Goal: Task Accomplishment & Management: Complete application form

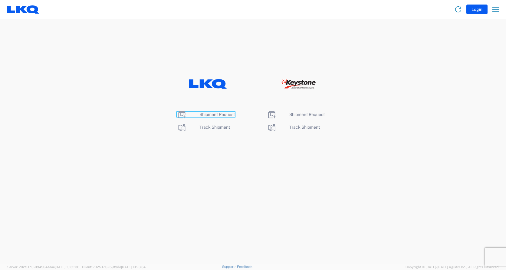
click at [219, 113] on span "Shipment Request" at bounding box center [216, 114] width 35 height 5
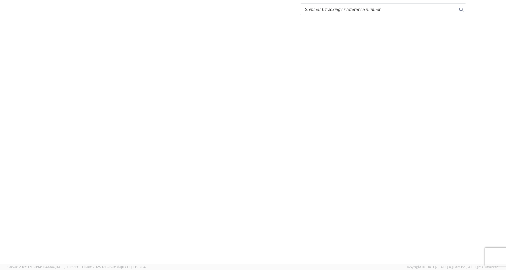
select select "FULL"
select select "LBS"
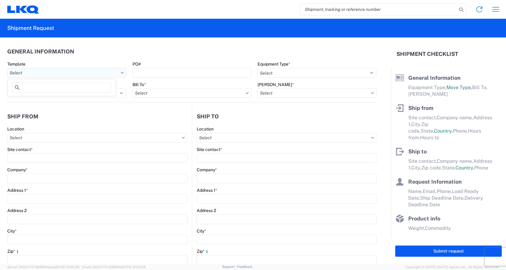
click at [67, 75] on input "Template" at bounding box center [66, 73] width 119 height 10
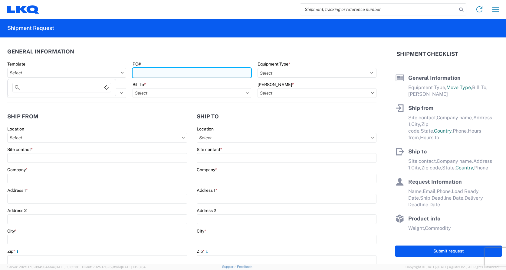
click at [170, 72] on input "PO#" at bounding box center [191, 73] width 119 height 10
type input "Load495"
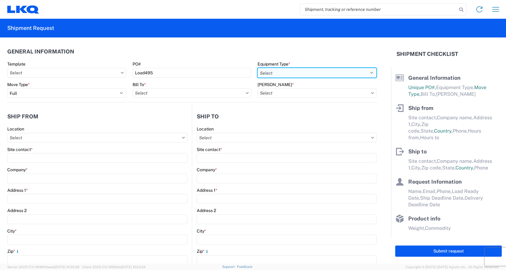
click at [305, 71] on select "Select 53’ Dry Van Flatbed Dropdeck (van) Lowboy (flatbed) Rail" at bounding box center [316, 73] width 119 height 10
select select "STDV"
click at [257, 68] on select "Select 53’ Dry Van Flatbed Dropdeck (van) Lowboy (flatbed) Rail" at bounding box center [316, 73] width 119 height 10
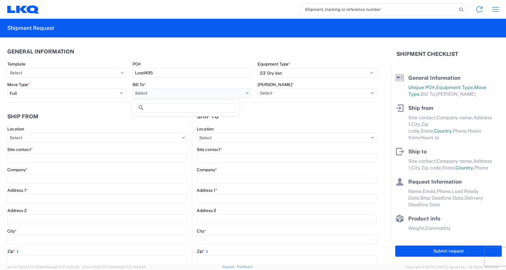
click at [186, 90] on input "Bill To *" at bounding box center [191, 93] width 119 height 10
click at [173, 112] on input at bounding box center [185, 108] width 99 height 10
type input "1750"
click at [171, 119] on div "1750 - LKQ Mid-America" at bounding box center [185, 120] width 106 height 10
type input "1750 - LKQ Mid-America"
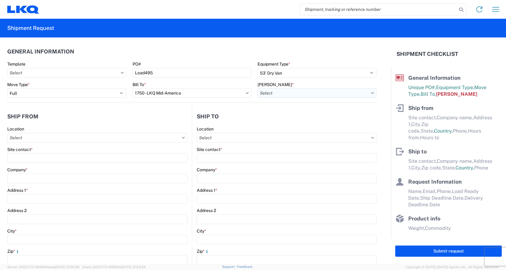
click at [269, 94] on input "Bill Code *" at bounding box center [316, 93] width 119 height 10
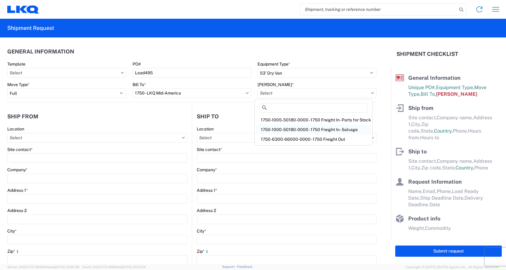
click at [313, 127] on div "1750-1000-50180-0000 - 1750 Freight In - Salvage" at bounding box center [313, 130] width 115 height 10
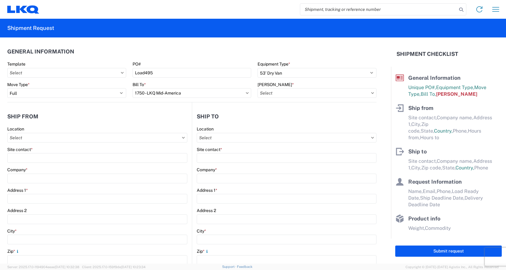
type input "1750-1000-50180-0000 - 1750 Freight In - Salvage"
click at [28, 137] on input "Location" at bounding box center [97, 138] width 180 height 10
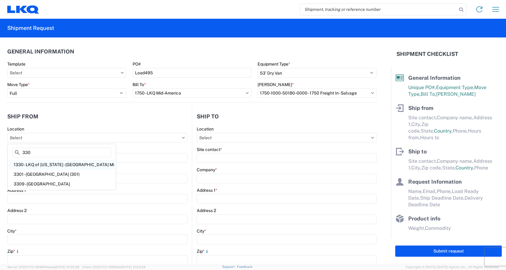
type input "330"
click at [65, 164] on div "1330 - LKQ of Michigan - Belleville Mi" at bounding box center [62, 165] width 106 height 10
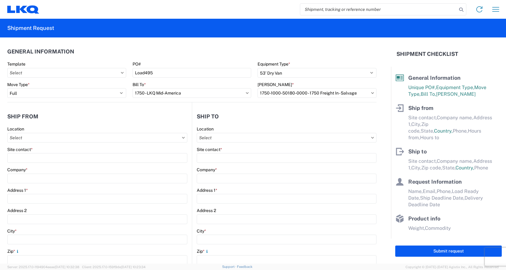
type input "1330 - LKQ of Michigan - Belleville Mi"
type input "LKQ Corporation"
type input "41247 E. Huron River Drive"
type input "Belleville"
type input "48111"
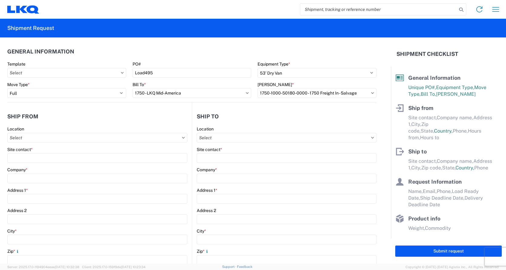
select select "MI"
select select "US"
type input "07:00"
type input "15:00"
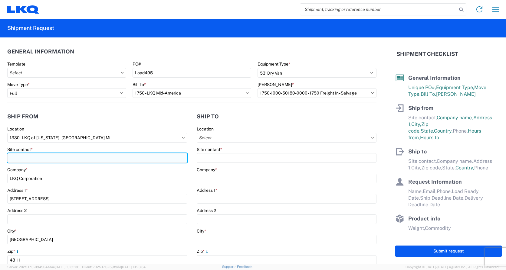
click at [41, 156] on input "Site contact *" at bounding box center [97, 158] width 180 height 10
type input "Michael Tromotola"
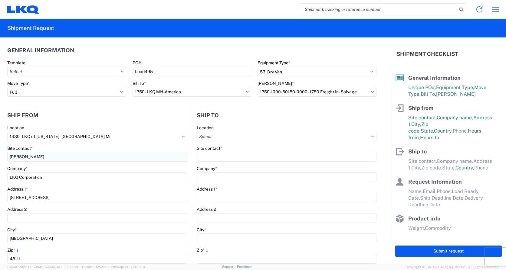
scroll to position [130, 0]
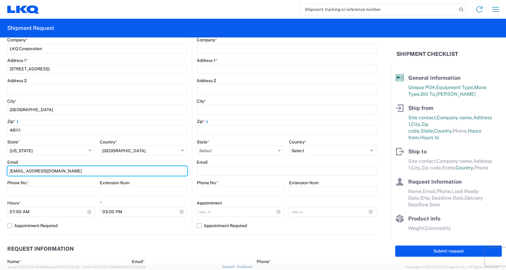
type input "Mrtromotola@lkqcorp.com"
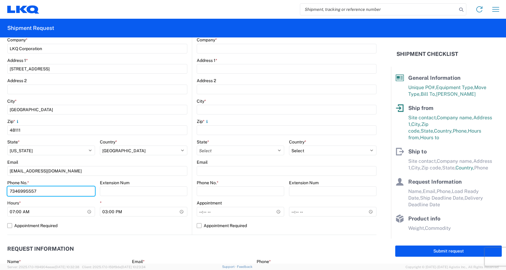
type input "7346995557"
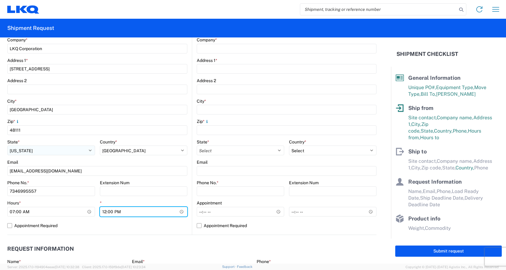
type input "14:00"
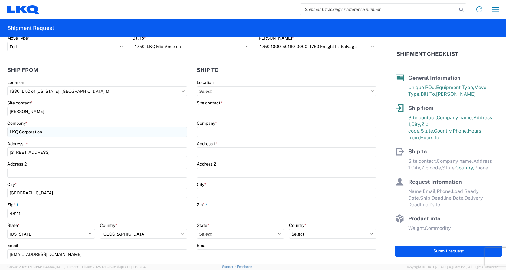
scroll to position [0, 0]
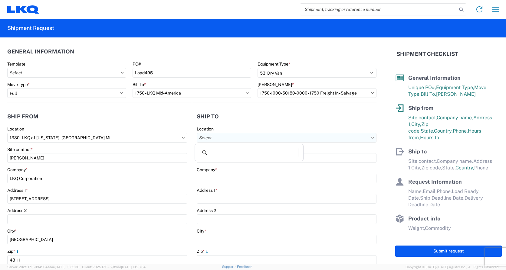
click at [216, 136] on input "Location" at bounding box center [287, 138] width 180 height 10
type input "1750"
click at [229, 164] on div "1750 - LKQ Mid-America" at bounding box center [249, 165] width 106 height 10
type input "1750 - LKQ Mid-America"
type input "LKQ 1750 Mid-America"
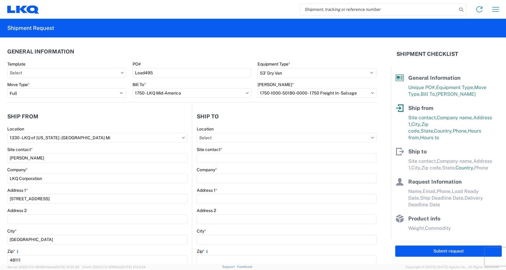
type input "5725 SW Topeka Blvd"
type input "Topeka"
type input "66619"
select select "KS"
select select "US"
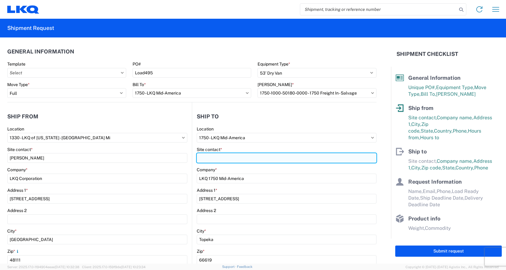
click at [225, 159] on input "Site contact *" at bounding box center [287, 158] width 180 height 10
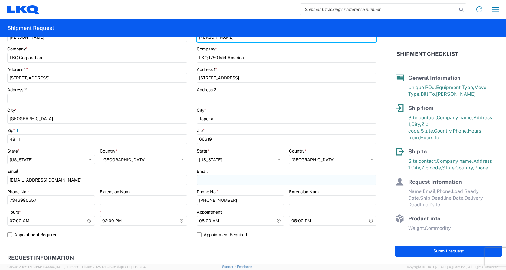
type input "Stephen Steinbock"
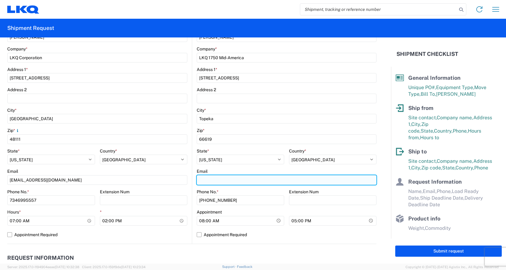
click at [213, 180] on input "Email" at bounding box center [287, 180] width 180 height 10
drag, startPoint x: 197, startPoint y: 176, endPoint x: 206, endPoint y: 178, distance: 9.6
click at [197, 176] on input "Email" at bounding box center [287, 180] width 180 height 10
paste input "psteinbock@lkqcorp.com"
type input "psteinbock@lkqcorp.com"
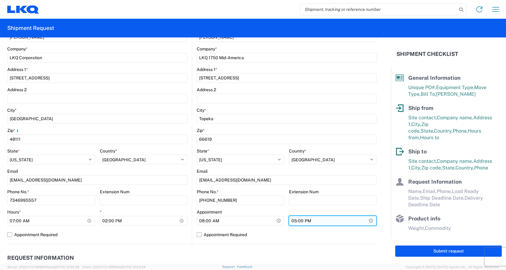
click at [294, 220] on input "17:00" at bounding box center [332, 221] width 87 height 10
click at [292, 220] on input "17:00" at bounding box center [332, 221] width 87 height 10
type input "16:00"
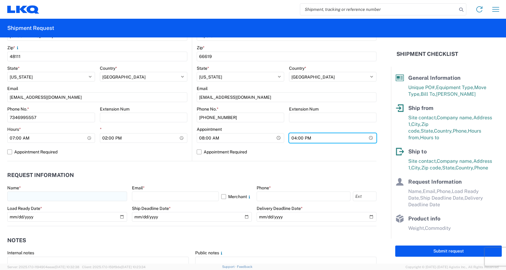
scroll to position [212, 0]
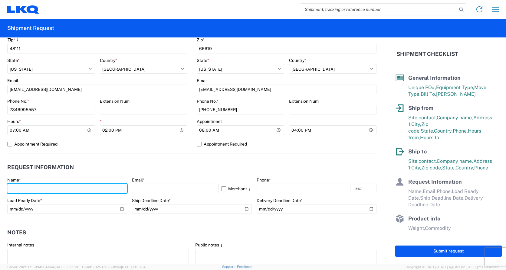
click at [39, 186] on input "text" at bounding box center [67, 189] width 120 height 10
type input "Michael Tromotola"
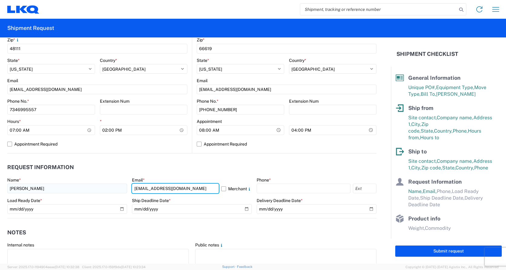
type input "Mrtromotola@lkqcorp.com"
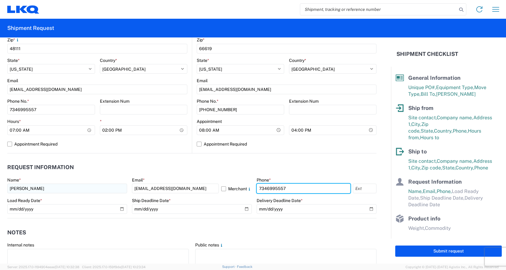
type input "7346995557"
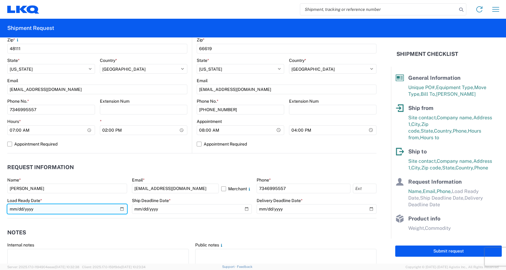
click at [119, 208] on input "date" at bounding box center [67, 209] width 120 height 10
type input "2025-08-26"
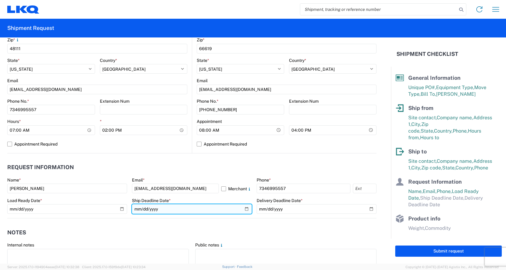
click at [245, 209] on input "date" at bounding box center [192, 209] width 120 height 10
type input "2025-08-26"
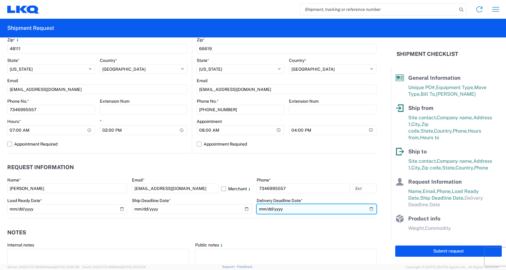
click at [368, 210] on input "date" at bounding box center [316, 209] width 120 height 10
type input "2025-08-28"
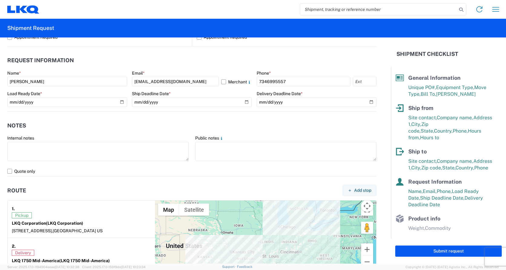
scroll to position [333, 0]
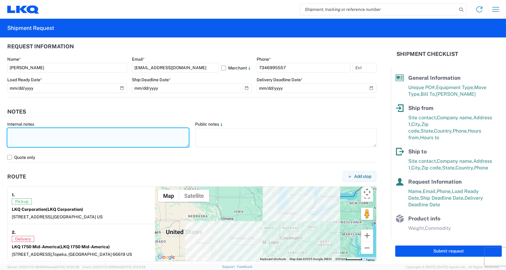
click at [20, 136] on textarea at bounding box center [97, 137] width 181 height 19
paste textarea "*CALL (734)-699-5557 WHEN ON SITE FOR PICKUP* *6+ RATCHET STRAPS* *NO DELIVERIE…"
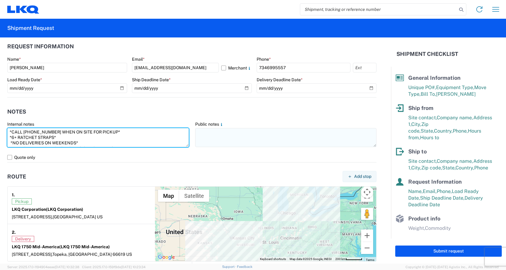
scroll to position [21, 0]
type textarea "*CALL (734)-699-5557 WHEN ON SITE FOR PICKUP* *6+ RATCHET STRAPS* *NO DELIVERIE…"
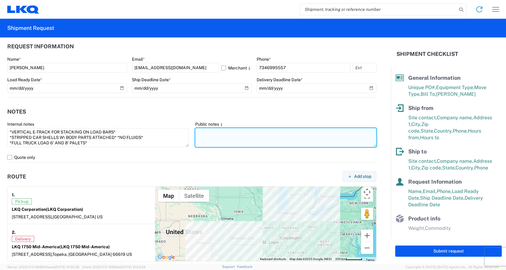
paste textarea "*CALL (734)-699-5557 WHEN ON SITE FOR PICKUP* *6+ RATCHET STRAPS* *NO DELIVERIE…"
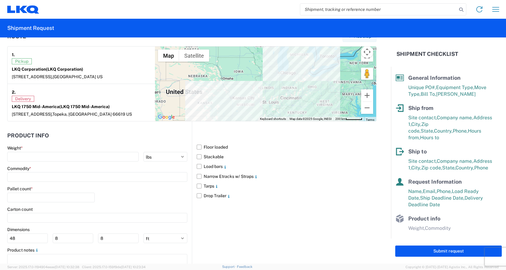
scroll to position [484, 0]
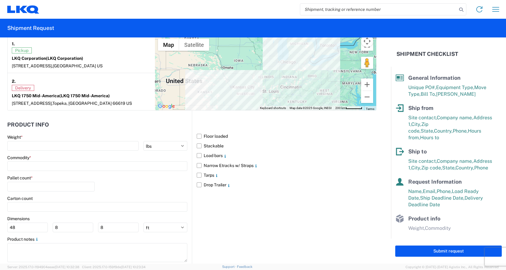
type textarea "*CALL (734)-699-5557 WHEN ON SITE FOR PICKUP* *6+ RATCHET STRAPS* *NO DELIVERIE…"
click at [31, 140] on div "Weight * kgs lbs" at bounding box center [97, 143] width 180 height 16
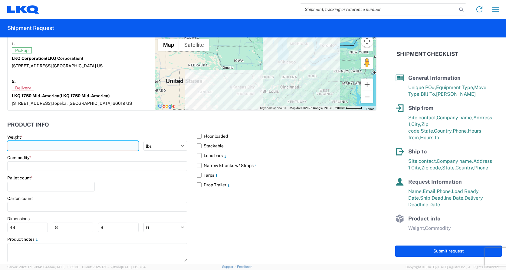
click at [31, 148] on input "number" at bounding box center [72, 146] width 131 height 10
type input "20000"
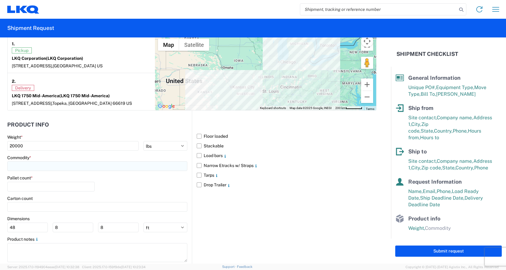
click at [77, 166] on input at bounding box center [97, 166] width 180 height 10
click at [67, 182] on input at bounding box center [61, 181] width 99 height 10
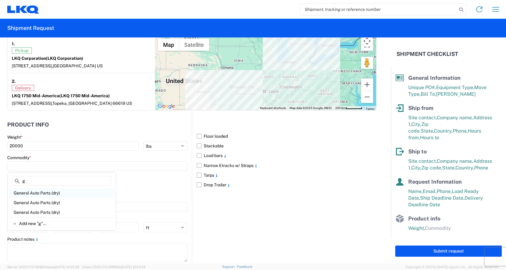
type input "g"
click at [39, 193] on div "General Auto Parts (dry)" at bounding box center [62, 193] width 106 height 10
type input "General Auto Parts (dry)"
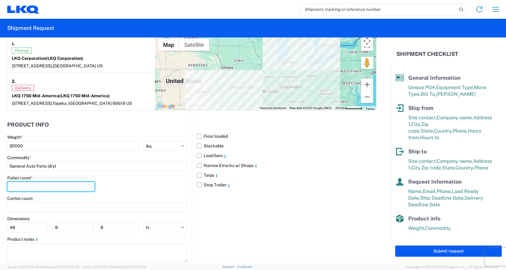
click at [39, 188] on input "number" at bounding box center [50, 187] width 87 height 10
type input "9"
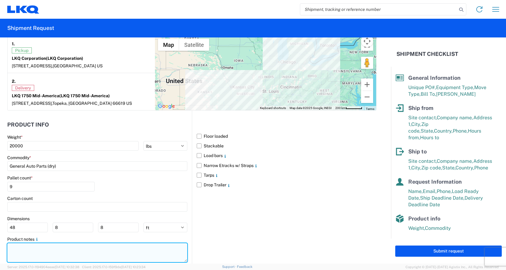
paste textarea "*CALL (734)-699-5557 WHEN ON SITE FOR PICKUP* *6+ RATCHET STRAPS* *NO DELIVERIE…"
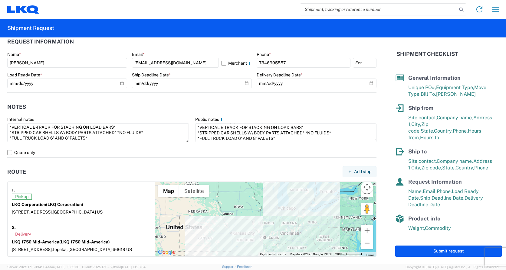
scroll to position [333, 0]
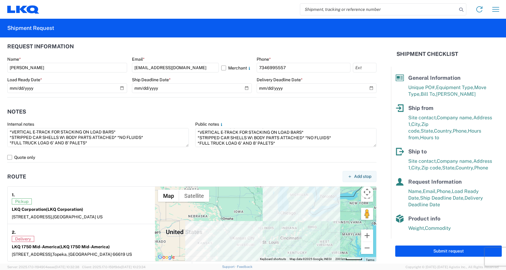
type textarea "*CALL (734)-699-5557 WHEN ON SITE FOR PICKUP* *6+ RATCHET STRAPS* *NO DELIVERIE…"
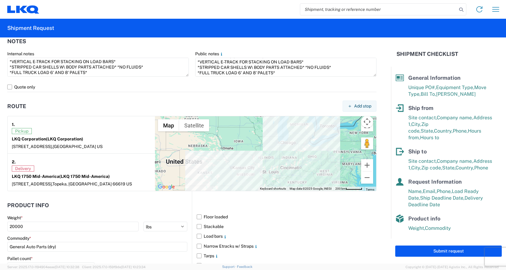
scroll to position [499, 0]
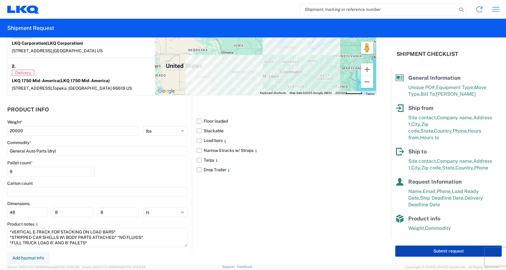
click at [460, 251] on button "Submit request" at bounding box center [448, 251] width 106 height 11
select select "US"
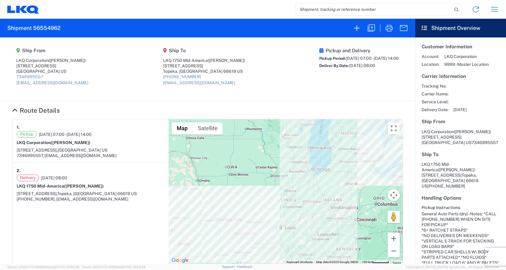
click at [266, 89] on agx-shipment-main-routing-info "Ship From LKQ Corporation (Michael Tromotola) 41247 E. Huron River Drive Bellev…" at bounding box center [207, 69] width 391 height 51
